Goal: Information Seeking & Learning: Learn about a topic

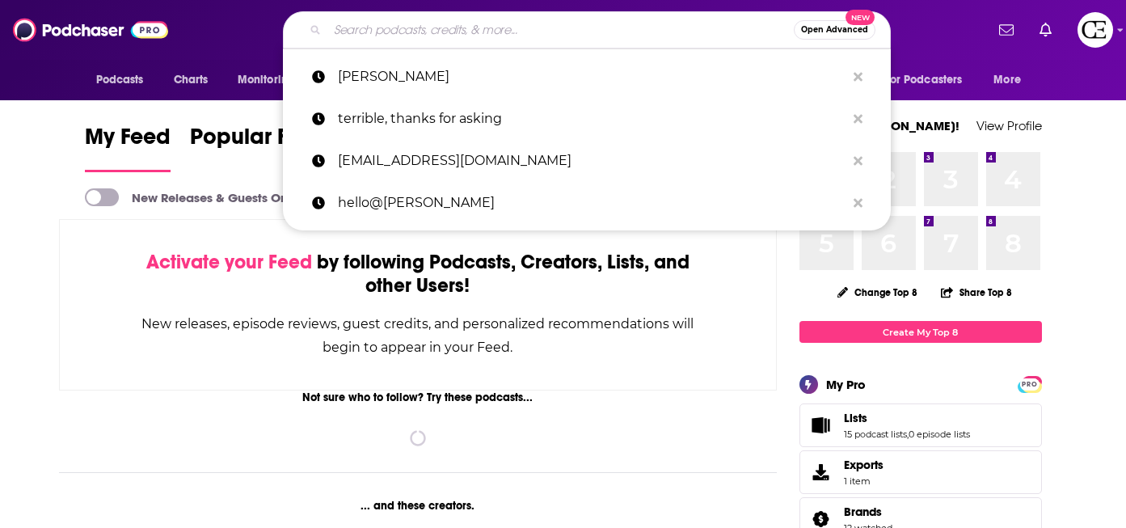
click at [425, 37] on input "Search podcasts, credits, & more..." at bounding box center [560, 30] width 466 height 26
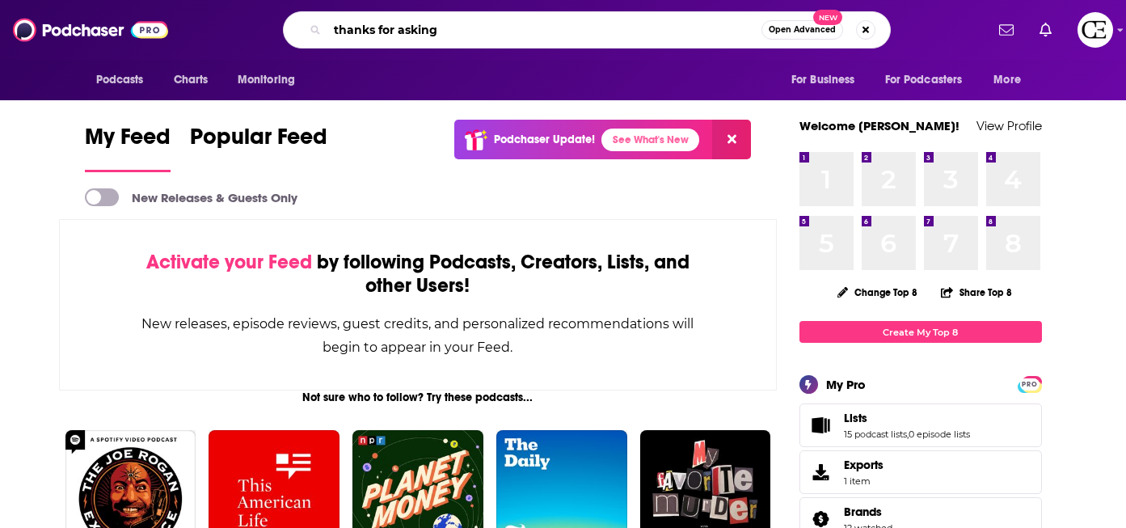
type input "thanks for asking"
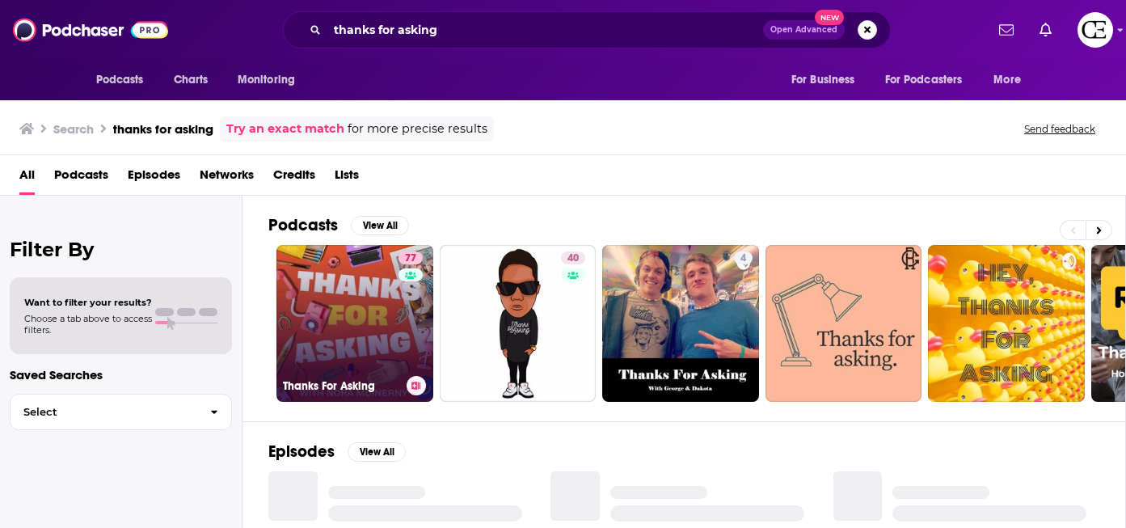
click at [366, 351] on link "77 Thanks For Asking" at bounding box center [354, 323] width 157 height 157
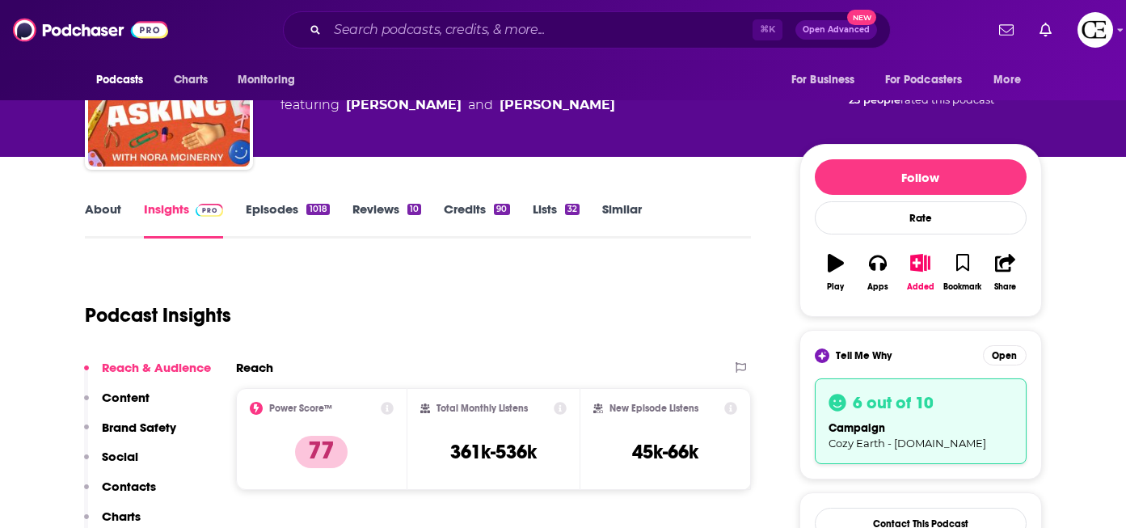
scroll to position [108, 0]
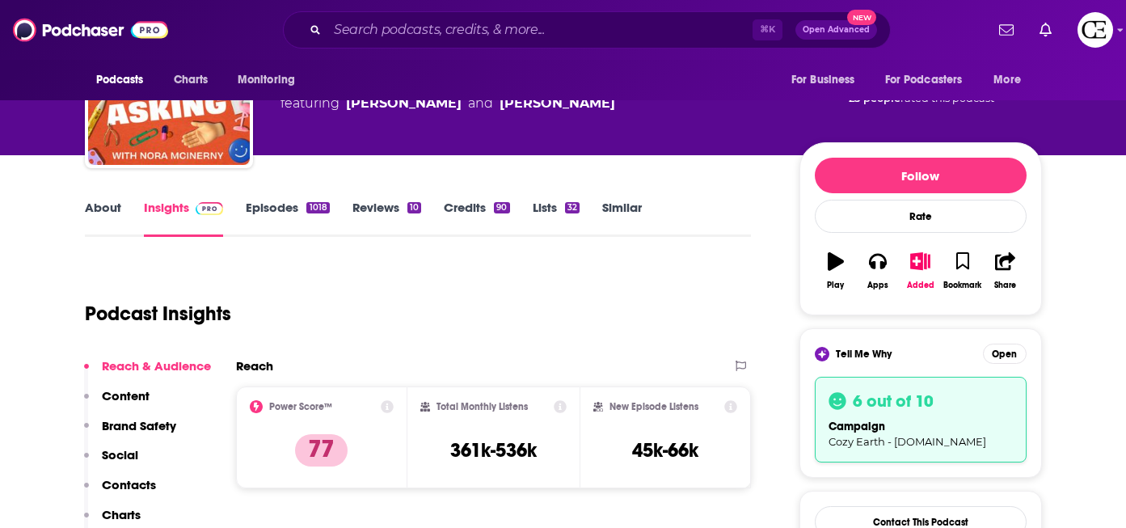
click at [997, 340] on div "Tell Me Why Open 6 out of 10 campaign Cozy Earth - [DOMAIN_NAME]" at bounding box center [920, 403] width 242 height 150
click at [997, 352] on button "Open" at bounding box center [1005, 353] width 44 height 20
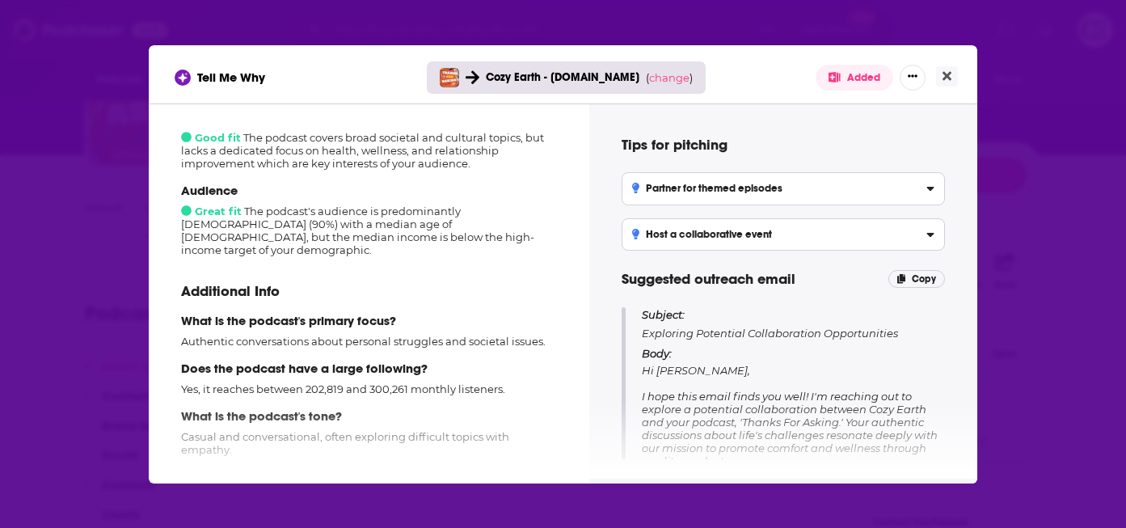
scroll to position [0, 0]
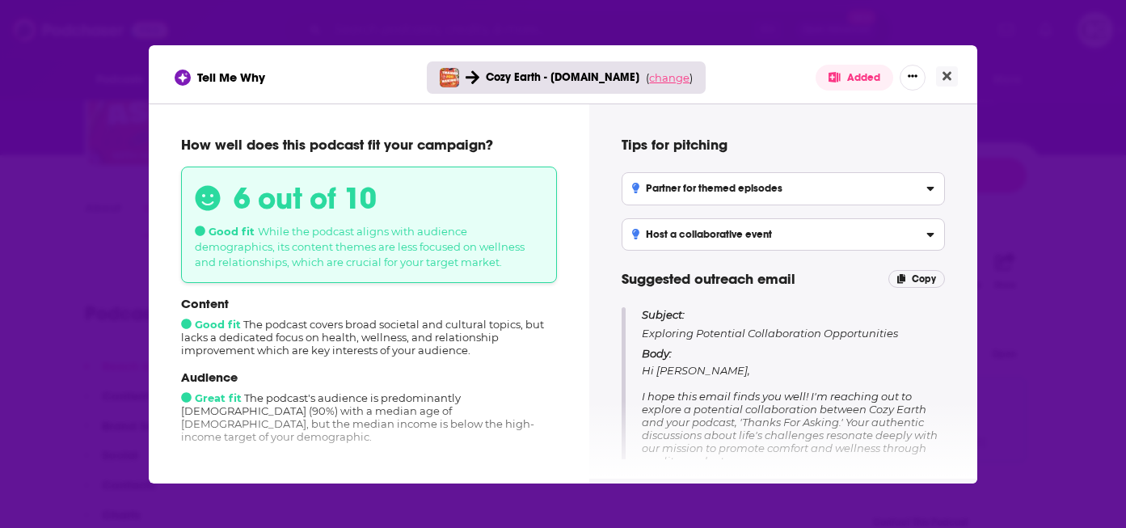
click at [656, 78] on span "change" at bounding box center [669, 77] width 40 height 13
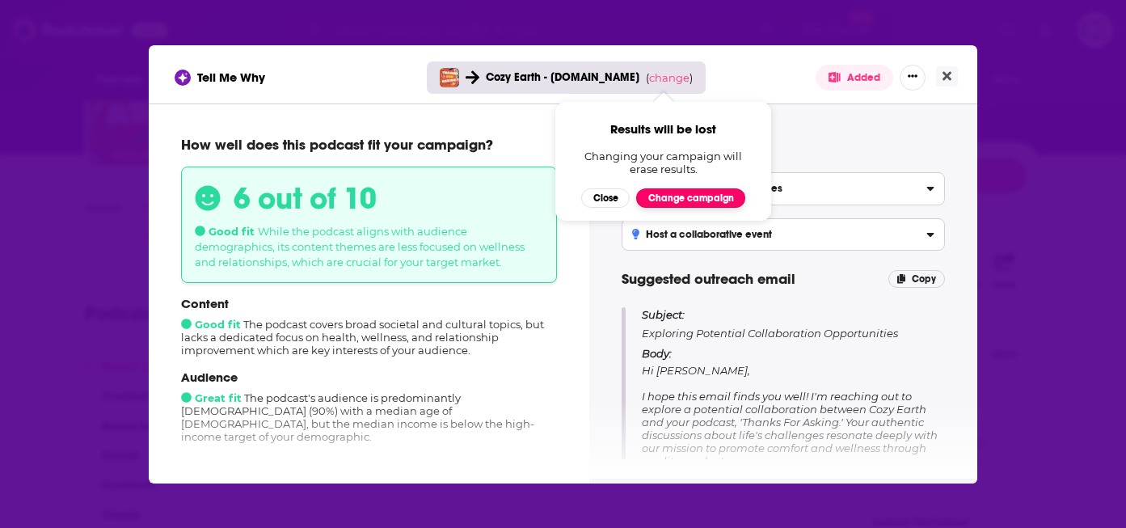
click at [692, 199] on button "Change campaign" at bounding box center [690, 197] width 109 height 19
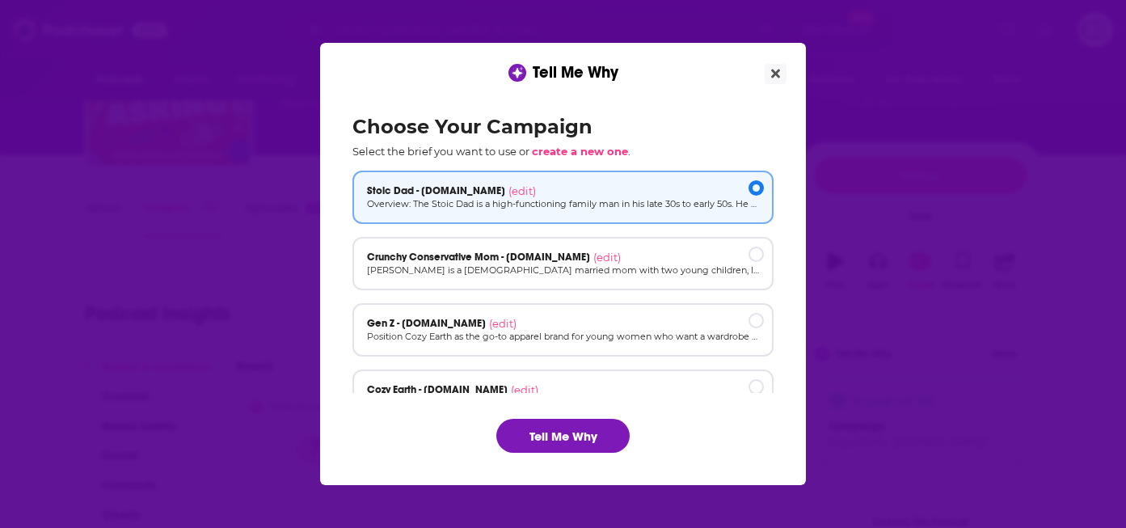
click at [692, 199] on p "Overview: The Stoic Dad is a high-functioning family man in his late 30s to ear…" at bounding box center [563, 204] width 392 height 14
click at [652, 266] on p "[PERSON_NAME] is a [DEMOGRAPHIC_DATA] married mom with two young children, livi…" at bounding box center [563, 270] width 392 height 14
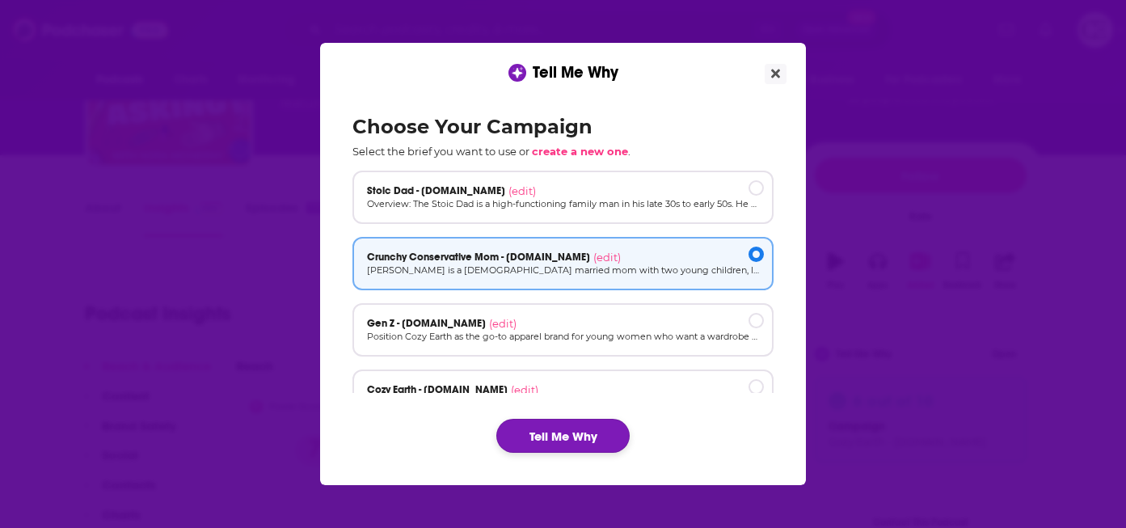
click at [568, 428] on button "Tell Me Why" at bounding box center [562, 436] width 133 height 34
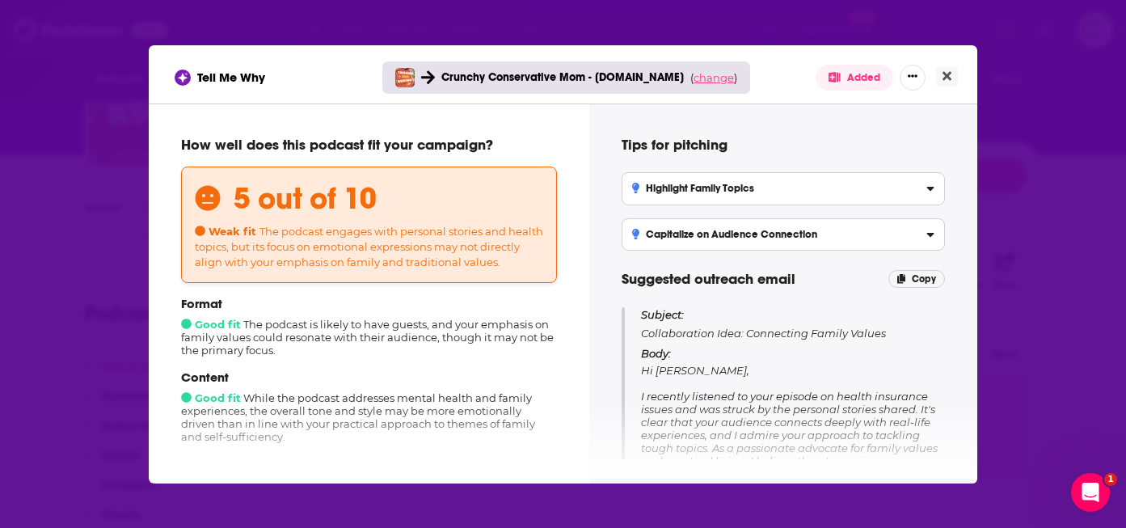
click at [714, 82] on span "change" at bounding box center [713, 77] width 40 height 13
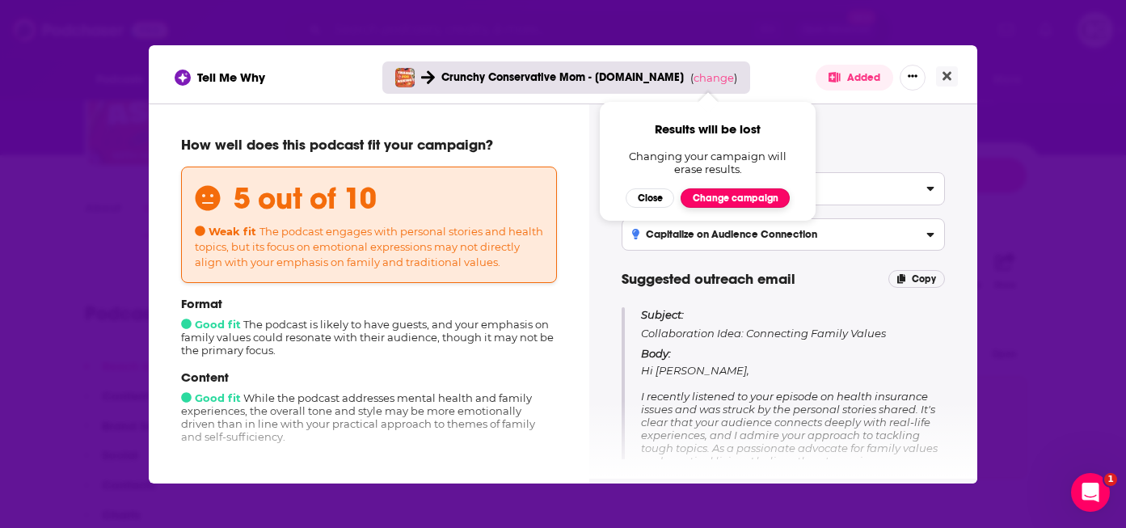
click at [748, 196] on button "Change campaign" at bounding box center [734, 197] width 109 height 19
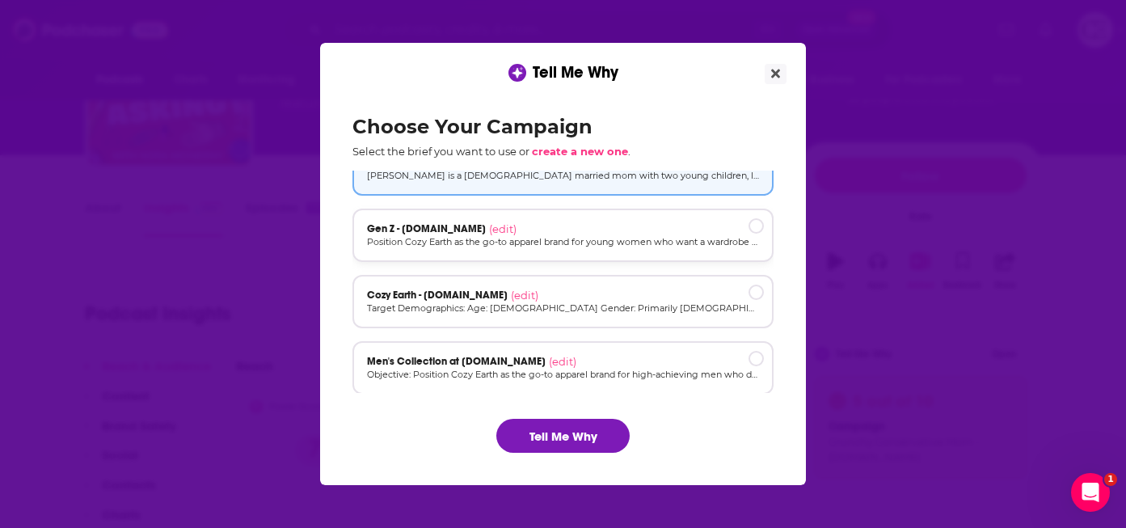
scroll to position [103, 0]
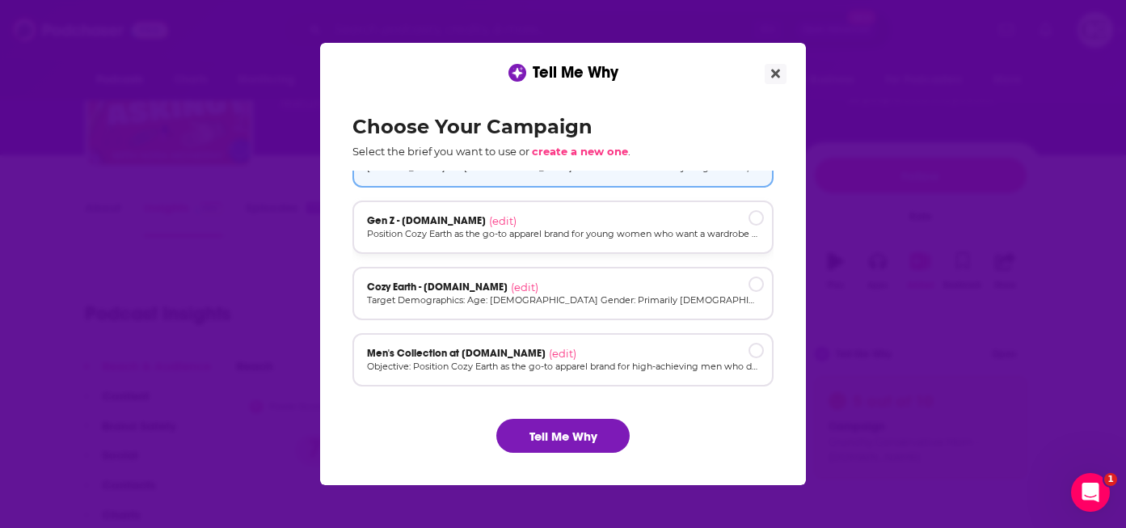
click at [602, 238] on p "Position Cozy Earth as the go-to apparel brand for young women who want a wardr…" at bounding box center [563, 234] width 392 height 14
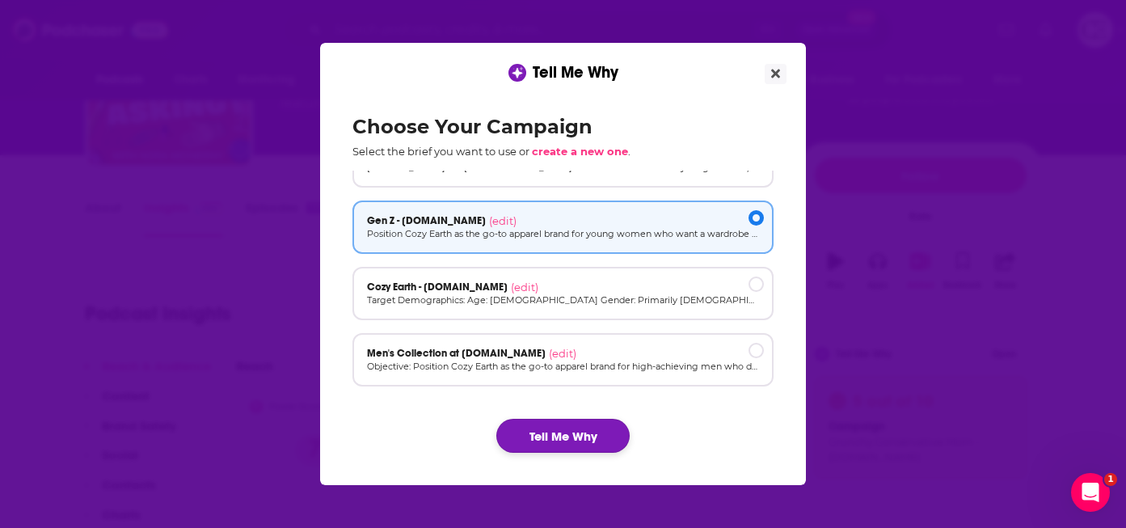
click at [565, 430] on button "Tell Me Why" at bounding box center [562, 436] width 133 height 34
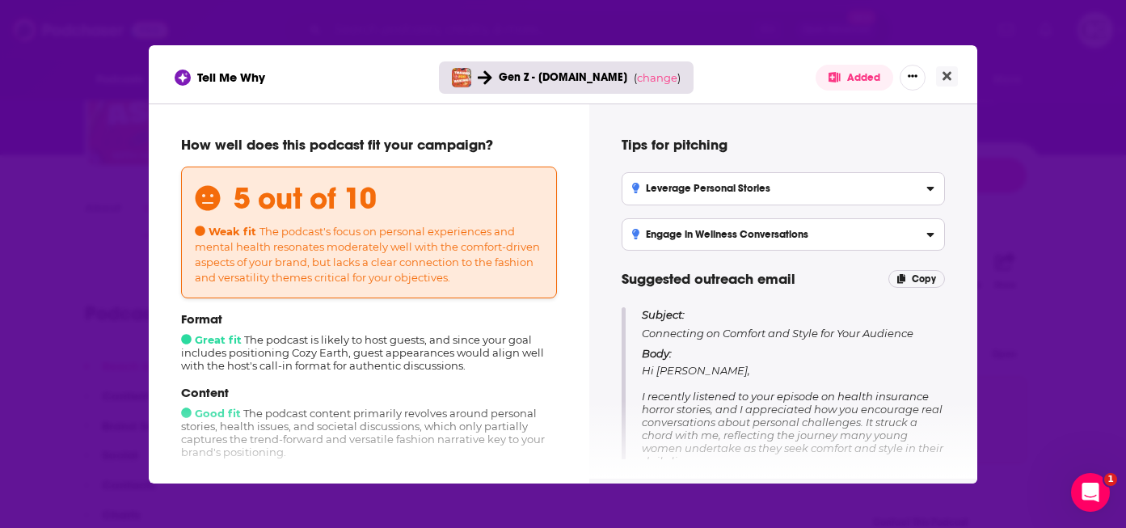
click at [655, 83] on p "Gen Z - [DOMAIN_NAME] ( change )" at bounding box center [590, 77] width 182 height 14
click at [652, 77] on span "change" at bounding box center [657, 77] width 40 height 13
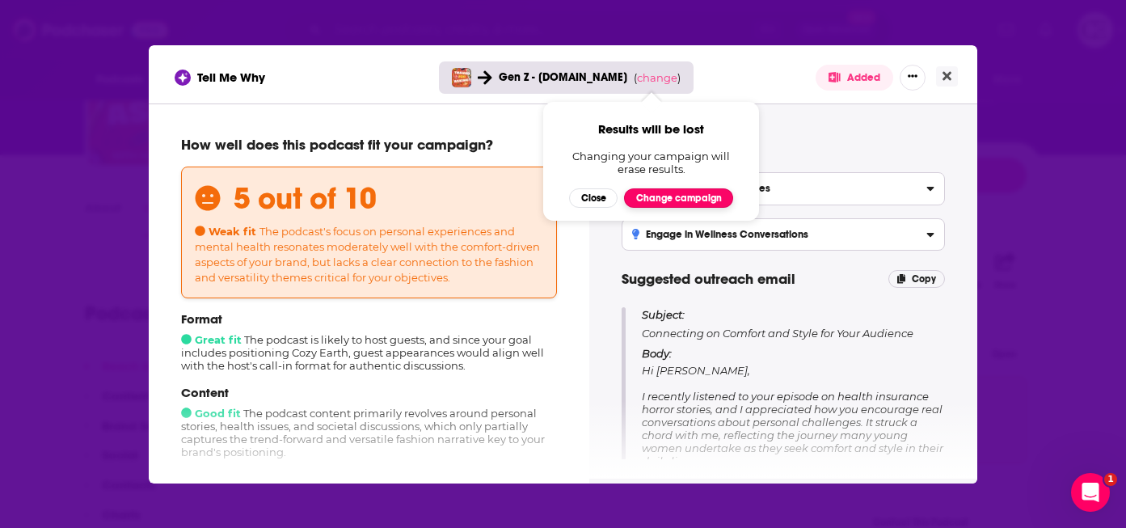
click at [669, 192] on button "Change campaign" at bounding box center [678, 197] width 109 height 19
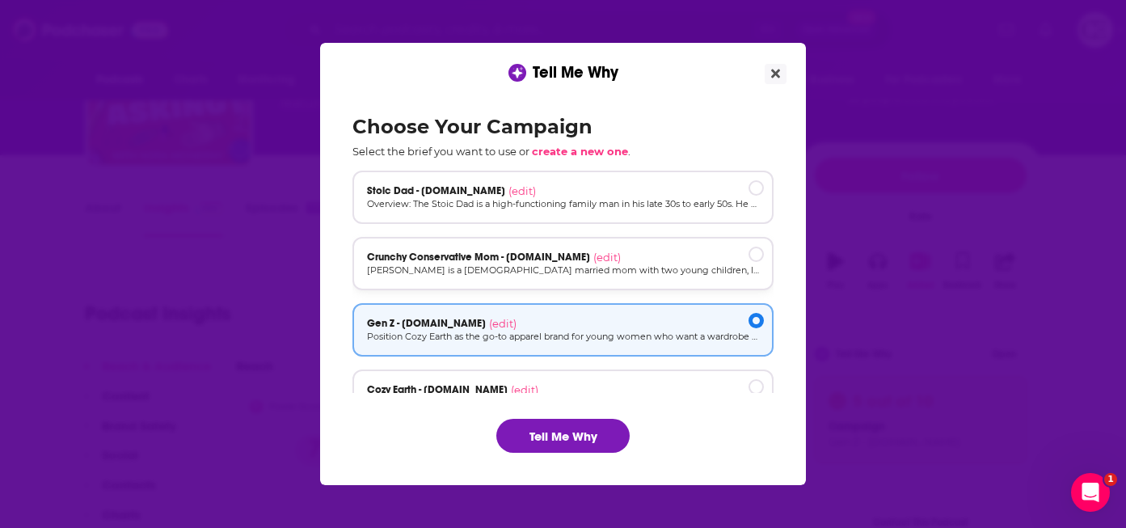
click at [614, 254] on div "Crunchy Conservative Mom - [DOMAIN_NAME] (edit)" at bounding box center [563, 257] width 392 height 13
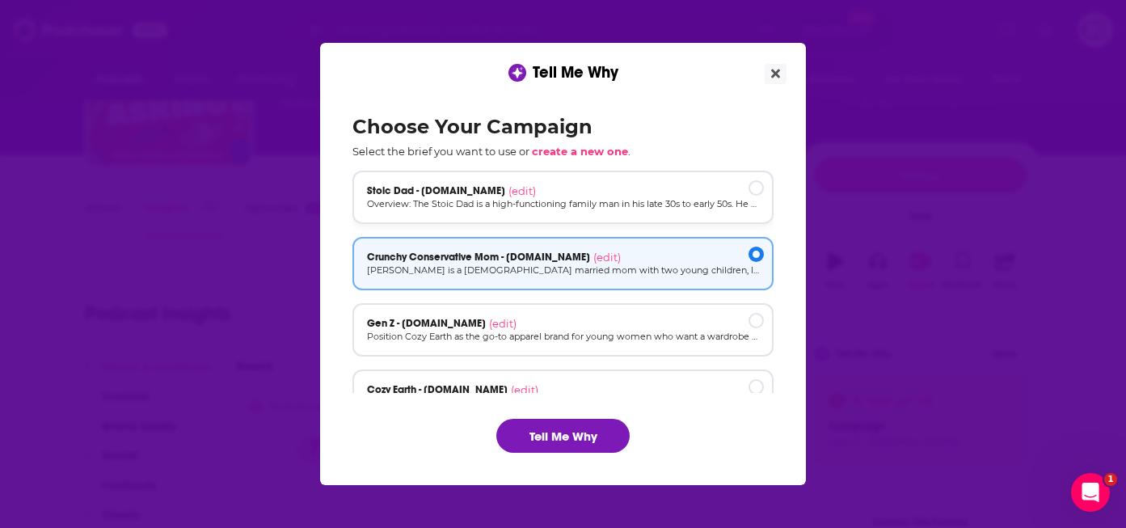
click at [642, 198] on p "Overview: The Stoic Dad is a high-functioning family man in his late 30s to ear…" at bounding box center [563, 204] width 392 height 14
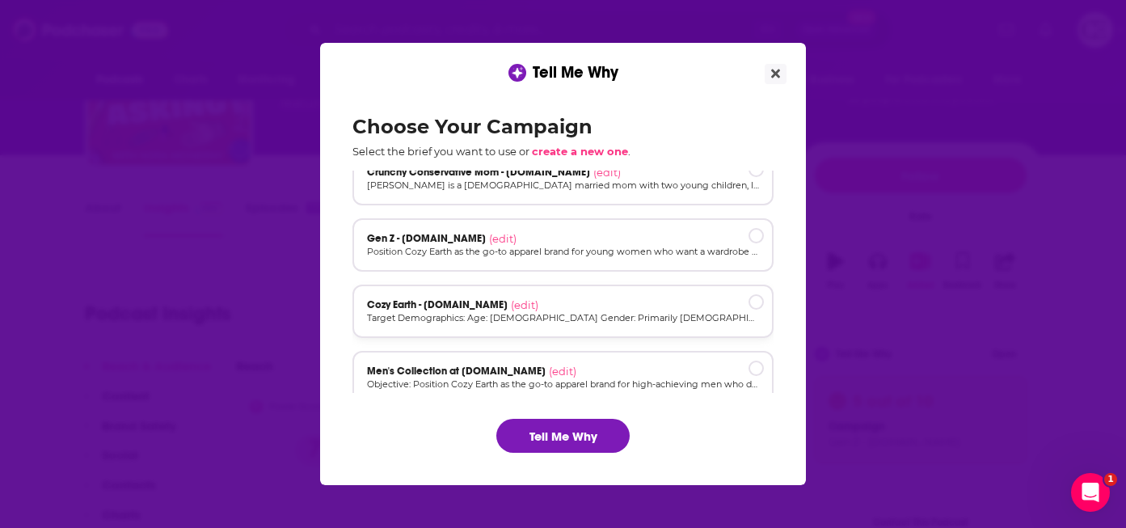
scroll to position [109, 0]
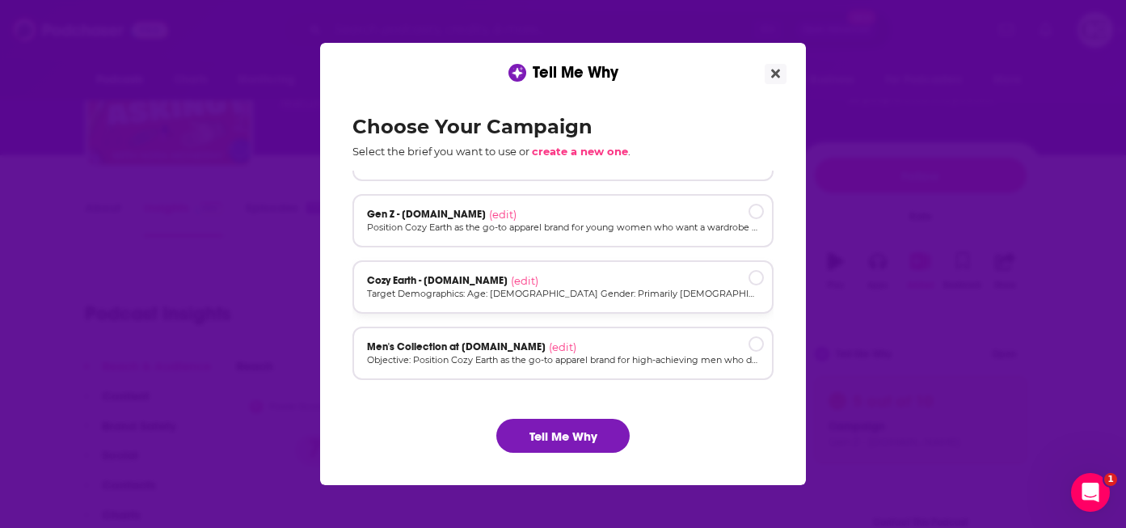
click at [628, 290] on p "Target Demographics: Age: [DEMOGRAPHIC_DATA] Gender: Primarily [DEMOGRAPHIC_DAT…" at bounding box center [563, 294] width 392 height 14
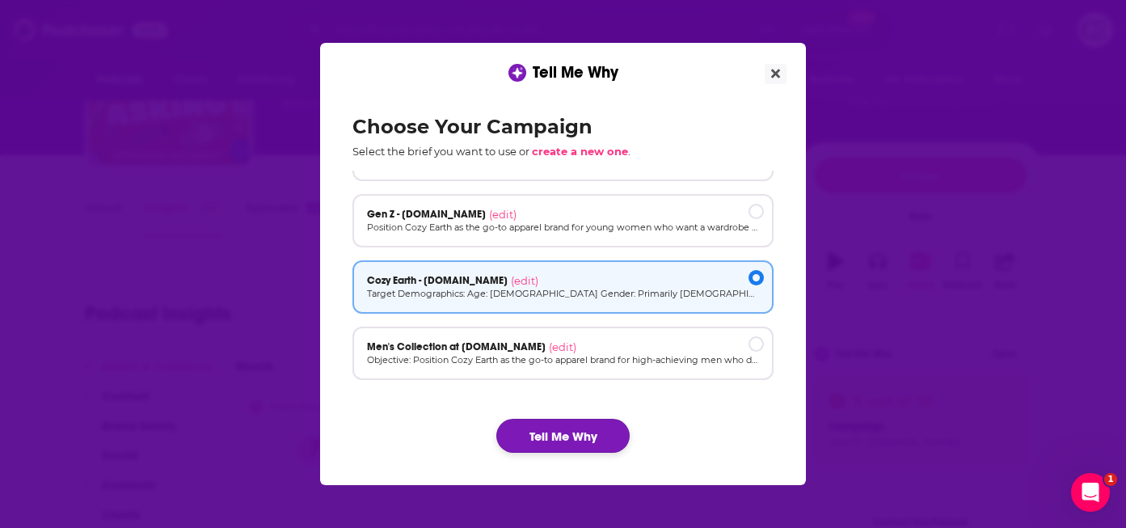
click at [567, 436] on button "Tell Me Why" at bounding box center [562, 436] width 133 height 34
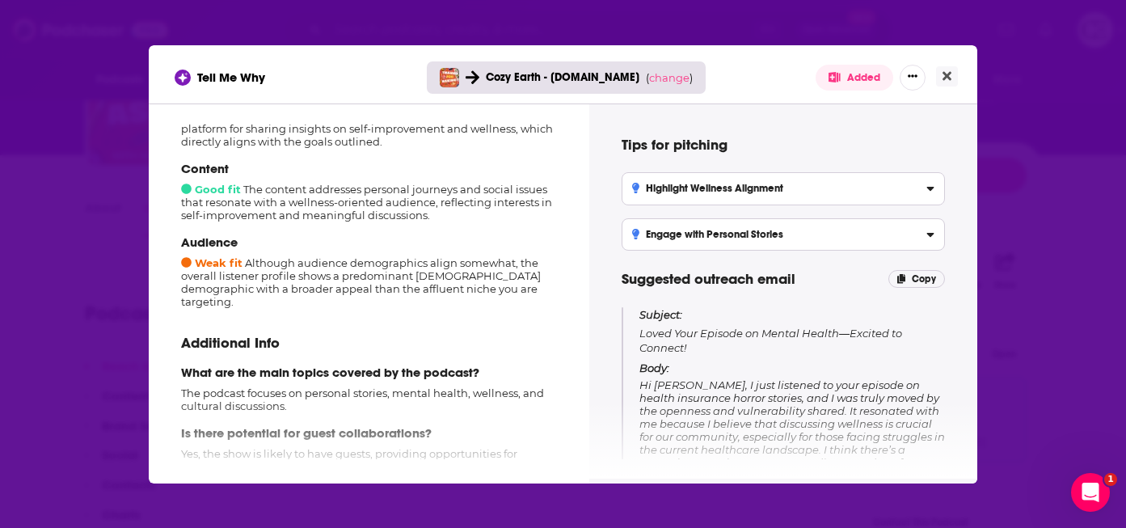
scroll to position [286, 0]
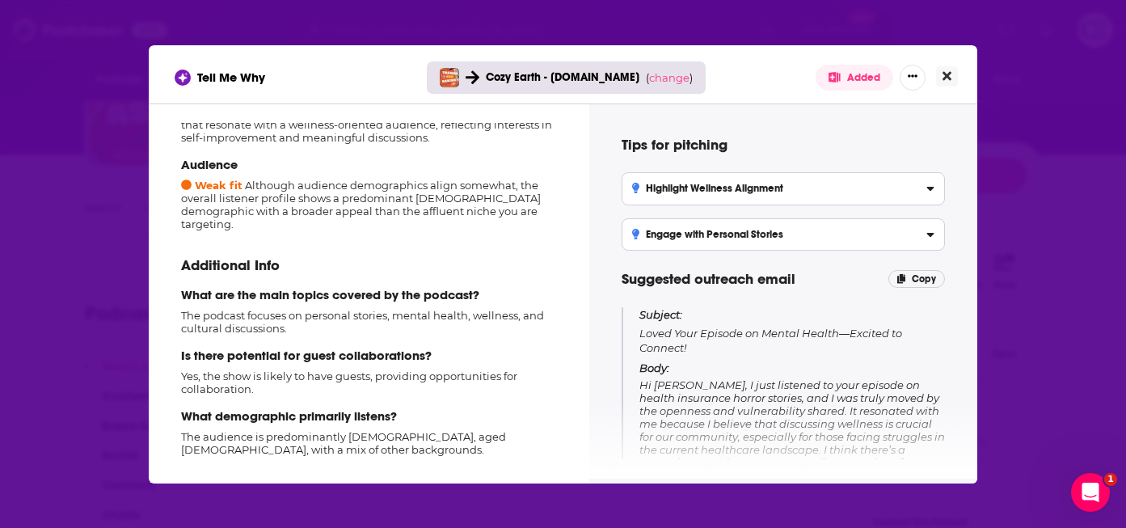
click at [950, 82] on button "Close" at bounding box center [947, 76] width 22 height 20
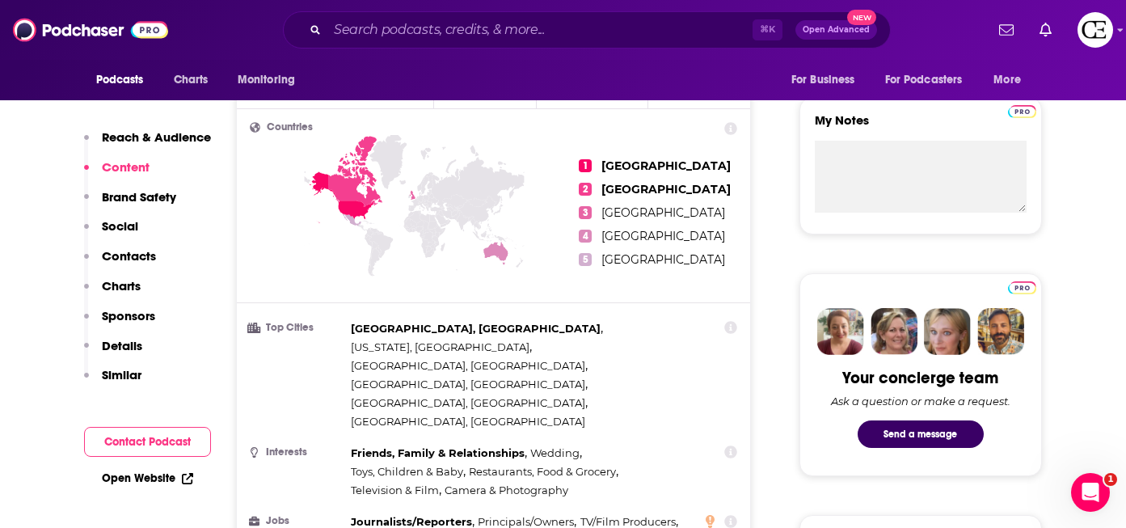
scroll to position [107, 0]
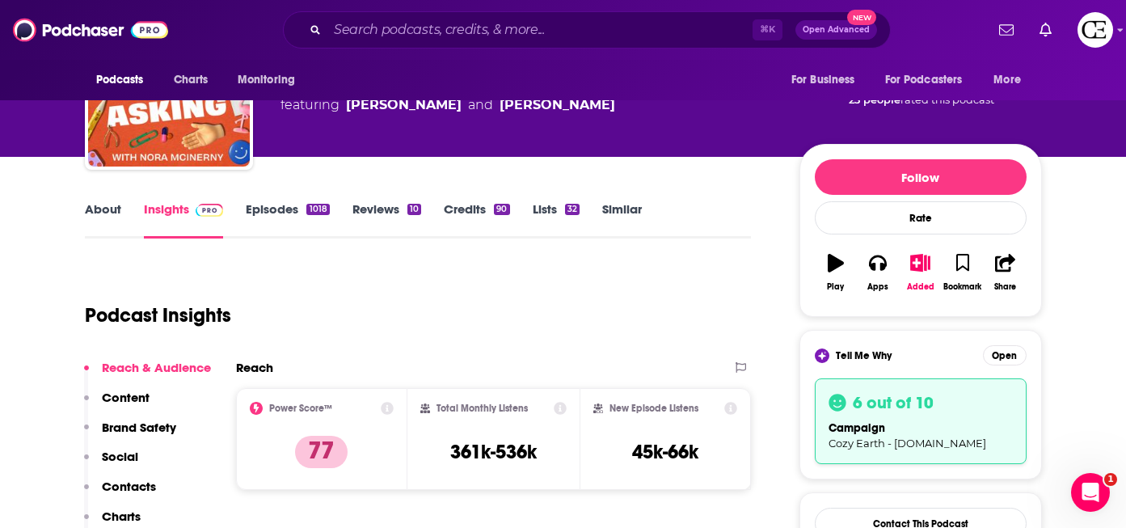
click at [101, 203] on link "About" at bounding box center [103, 219] width 36 height 37
